Goal: Information Seeking & Learning: Check status

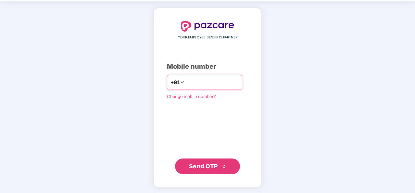
type input "**********"
click at [212, 160] on button "Send OTP" at bounding box center [207, 166] width 65 height 16
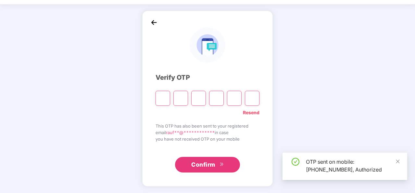
scroll to position [19, 0]
click at [118, 61] on div "**********" at bounding box center [207, 99] width 415 height 188
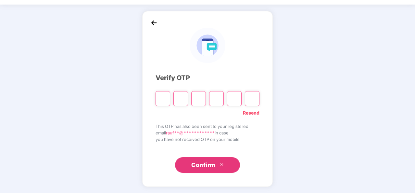
click at [166, 89] on div at bounding box center [208, 95] width 104 height 19
click at [166, 95] on input "Please enter verification code. Digit 1" at bounding box center [163, 98] width 15 height 15
type input "*"
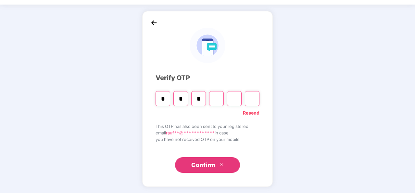
type input "*"
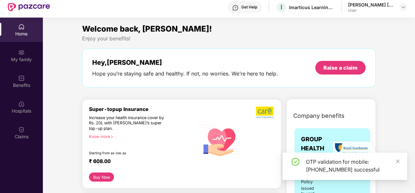
click at [71, 15] on div "Get Help I Imarticus Learning Private Limited [PERSON_NAME] [PERSON_NAME] User" at bounding box center [228, 7] width 357 height 21
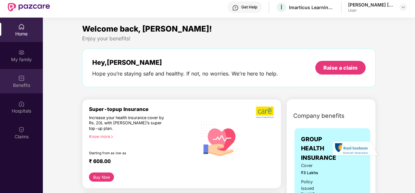
click at [23, 80] on img at bounding box center [21, 78] width 6 height 6
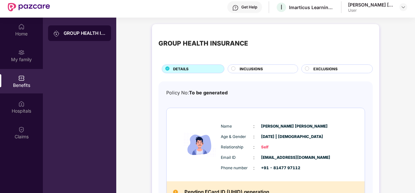
scroll to position [29, 0]
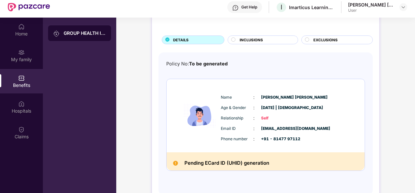
click at [173, 160] on img at bounding box center [175, 162] width 5 height 5
click at [174, 161] on img at bounding box center [175, 162] width 5 height 5
drag, startPoint x: 174, startPoint y: 161, endPoint x: 201, endPoint y: 155, distance: 27.4
click at [174, 162] on img at bounding box center [175, 162] width 5 height 5
click at [209, 154] on div "Pending ECard ID (UHID) generation" at bounding box center [266, 161] width 198 height 18
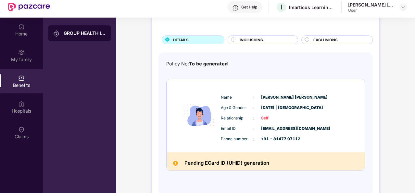
click at [243, 76] on div "Policy No: To be generated Name : [PERSON_NAME] [PERSON_NAME] Age & Gender : [D…" at bounding box center [265, 120] width 199 height 120
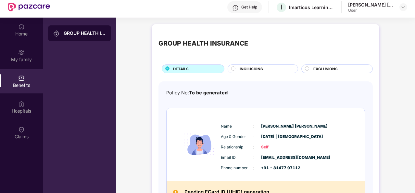
click at [291, 45] on div "GROUP HEALTH INSURANCE" at bounding box center [265, 44] width 214 height 26
click at [295, 28] on div "GROUP HEALTH INSURANCE DETAILS INCLUSIONS EXCLUSIONS Policy No: To be generated…" at bounding box center [265, 127] width 227 height 206
click at [218, 15] on div "Get Help I Imarticus Learning Private Limited [PERSON_NAME] [PERSON_NAME] User" at bounding box center [228, 7] width 357 height 21
click at [259, 6] on div "Get Help" at bounding box center [244, 7] width 35 height 12
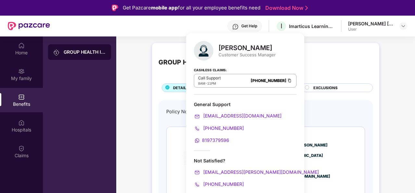
click at [211, 139] on span "8197379596" at bounding box center [215, 140] width 27 height 6
click at [132, 29] on div "Get Help I Imarticus Learning Private Limited [PERSON_NAME] [PERSON_NAME] User" at bounding box center [228, 26] width 357 height 21
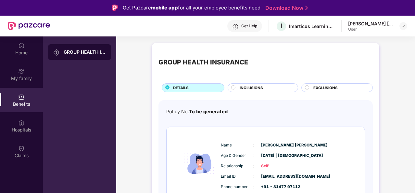
click at [155, 29] on div "Get Help I Imarticus Learning Private Limited [PERSON_NAME] [PERSON_NAME] User" at bounding box center [228, 26] width 357 height 21
click at [80, 23] on div "Get Help I Imarticus Learning Private Limited [PERSON_NAME] [PERSON_NAME] User" at bounding box center [228, 26] width 357 height 21
click at [197, 30] on div "Get Help I Imarticus Learning Private Limited [PERSON_NAME] [PERSON_NAME] User" at bounding box center [228, 26] width 357 height 21
click at [237, 25] on img at bounding box center [235, 26] width 6 height 6
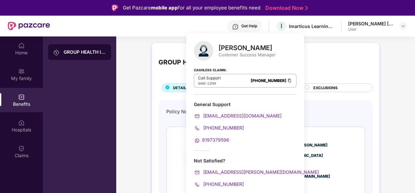
click at [131, 47] on div "GROUP HEALTH INSURANCE DETAILS INCLUSIONS EXCLUSIONS Policy No: To be generated…" at bounding box center [265, 149] width 299 height 219
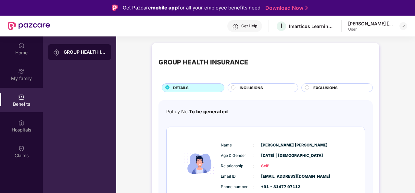
click at [214, 61] on div "GROUP HEALTH INSURANCE" at bounding box center [203, 62] width 90 height 10
click at [196, 36] on div "Get Help I Imarticus Learning Private Limited [PERSON_NAME] [PERSON_NAME] User" at bounding box center [228, 26] width 357 height 21
click at [200, 62] on div "GROUP HEALTH INSURANCE" at bounding box center [203, 62] width 90 height 10
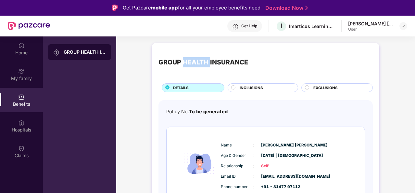
click at [200, 62] on div "GROUP HEALTH INSURANCE" at bounding box center [203, 62] width 90 height 10
click at [202, 45] on div "GROUP HEALTH INSURANCE DETAILS INCLUSIONS EXCLUSIONS Policy No: To be generated…" at bounding box center [265, 146] width 227 height 206
click at [179, 30] on div "Get Help I Imarticus Learning Private Limited [PERSON_NAME] [PERSON_NAME] User" at bounding box center [228, 26] width 357 height 21
click at [246, 30] on div "Get Help" at bounding box center [244, 26] width 35 height 12
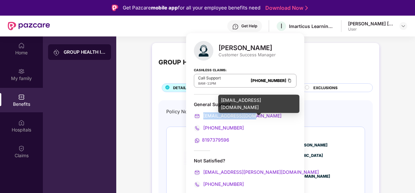
drag, startPoint x: 262, startPoint y: 115, endPoint x: 204, endPoint y: 117, distance: 58.2
click at [204, 117] on div "[EMAIL_ADDRESS][DOMAIN_NAME]" at bounding box center [245, 115] width 103 height 7
copy span "[EMAIL_ADDRESS][DOMAIN_NAME]"
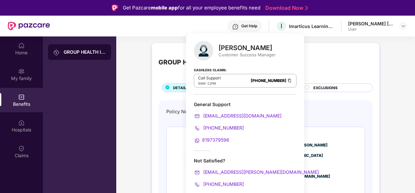
click at [154, 42] on div "GROUP HEALTH INSURANCE DETAILS INCLUSIONS EXCLUSIONS Policy No: To be generated…" at bounding box center [265, 149] width 299 height 219
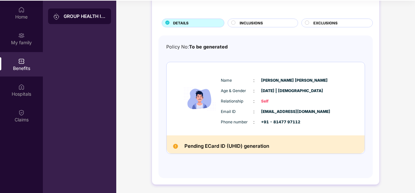
scroll to position [36, 0]
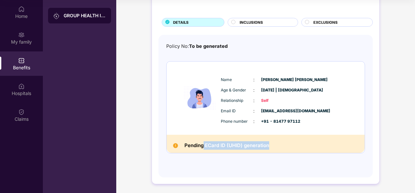
drag, startPoint x: 269, startPoint y: 145, endPoint x: 206, endPoint y: 147, distance: 62.7
click at [203, 149] on div "Pending ECard ID (UHID) generation" at bounding box center [266, 143] width 198 height 18
click at [207, 147] on h2 "Pending ECard ID (UHID) generation" at bounding box center [226, 145] width 85 height 8
drag, startPoint x: 203, startPoint y: 143, endPoint x: 275, endPoint y: 148, distance: 71.9
click at [275, 148] on div "Pending ECard ID (UHID) generation" at bounding box center [266, 143] width 198 height 18
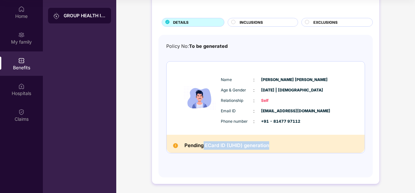
click at [234, 146] on h2 "Pending ECard ID (UHID) generation" at bounding box center [226, 145] width 85 height 8
click at [226, 145] on h2 "Pending ECard ID (UHID) generation" at bounding box center [226, 145] width 85 height 8
drag, startPoint x: 224, startPoint y: 145, endPoint x: 205, endPoint y: 146, distance: 19.9
click at [205, 146] on h2 "Pending ECard ID (UHID) generation" at bounding box center [226, 145] width 85 height 8
copy h2 "ECard ID"
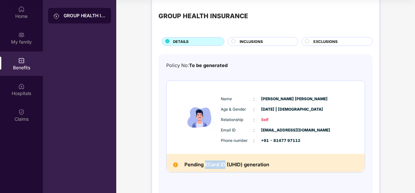
scroll to position [0, 0]
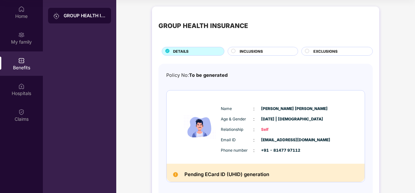
click at [248, 169] on div "Pending ECard ID (UHID) generation" at bounding box center [266, 172] width 198 height 18
